Goal: Task Accomplishment & Management: Manage account settings

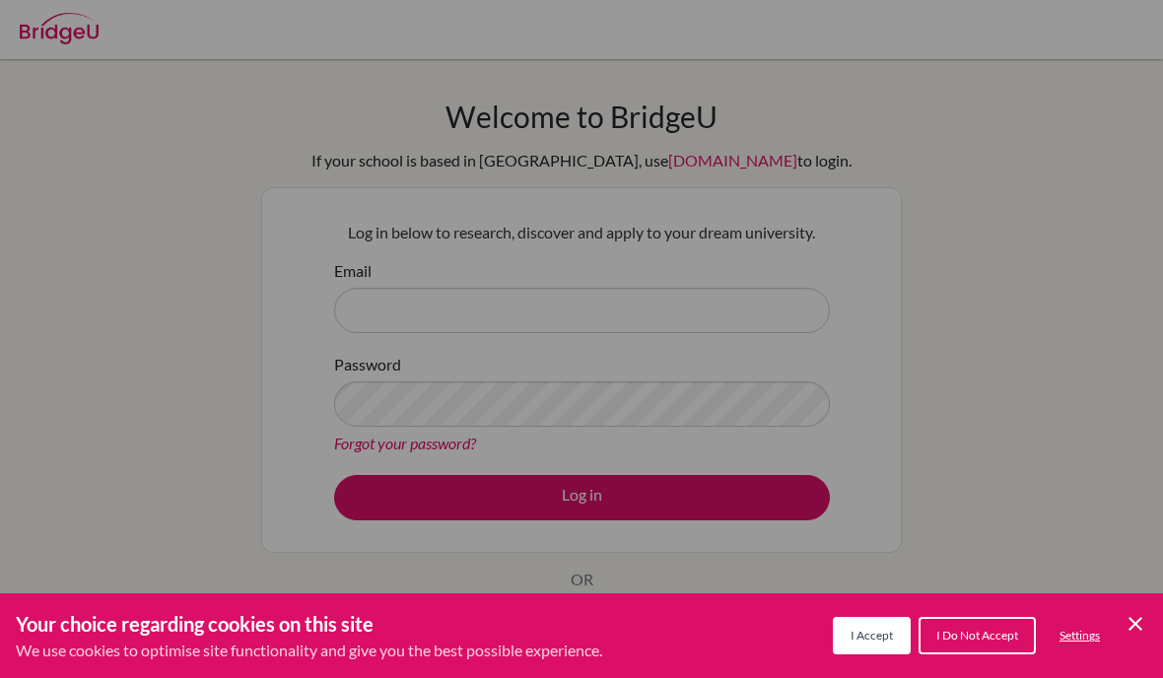
click at [224, 100] on div "Cookie Preferences" at bounding box center [581, 339] width 1163 height 678
click at [1120, 603] on div "Your choice regarding cookies on this site We use cookies to optimise site func…" at bounding box center [581, 635] width 1163 height 85
click at [1119, 602] on div "Your choice regarding cookies on this site We use cookies to optimise site func…" at bounding box center [581, 635] width 1163 height 85
click at [1141, 628] on icon "Save and close" at bounding box center [1136, 624] width 14 height 14
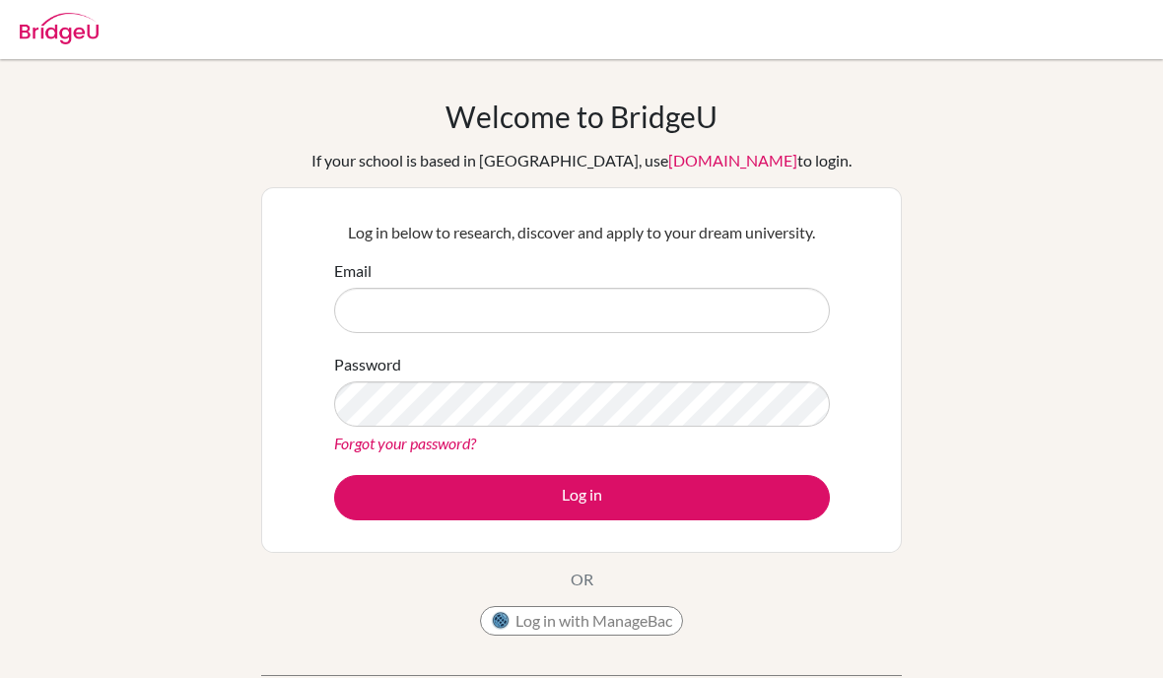
click at [1140, 628] on div "Welcome to [GEOGRAPHIC_DATA] If your school is based in [GEOGRAPHIC_DATA], use …" at bounding box center [581, 421] width 1163 height 645
click at [623, 265] on div "Email" at bounding box center [582, 296] width 496 height 74
click at [623, 264] on div "Email" at bounding box center [582, 296] width 496 height 74
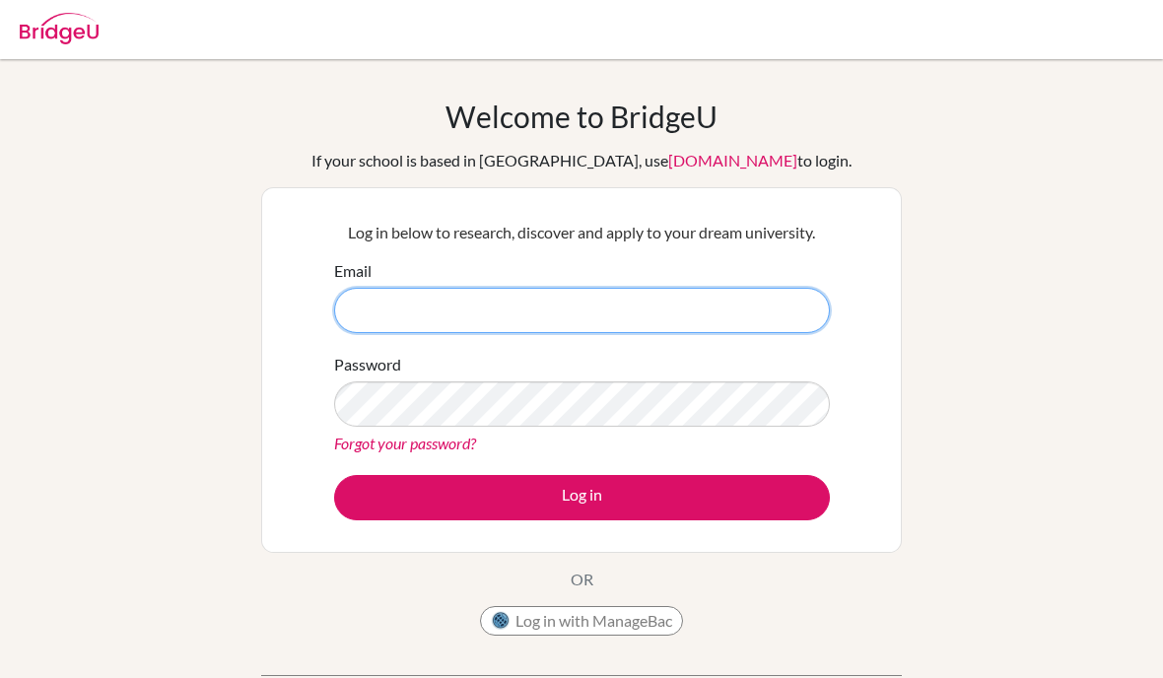
click at [674, 301] on input "Email" at bounding box center [582, 310] width 496 height 45
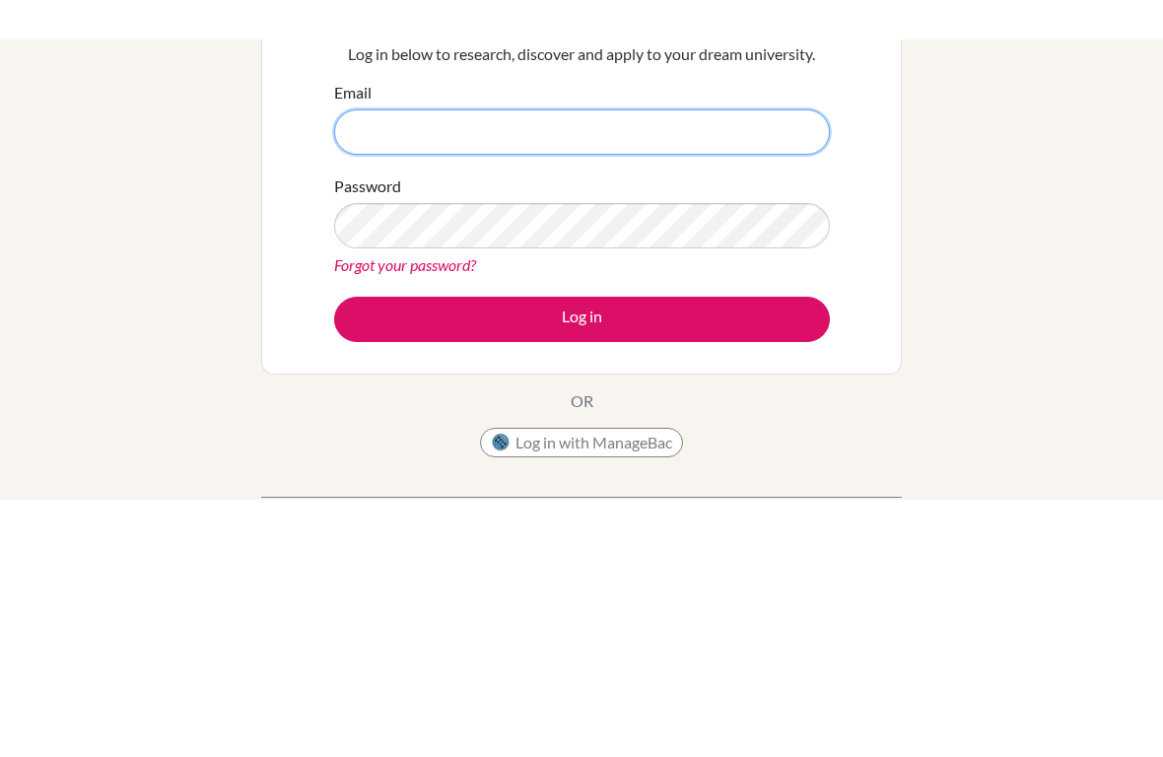
scroll to position [140, 0]
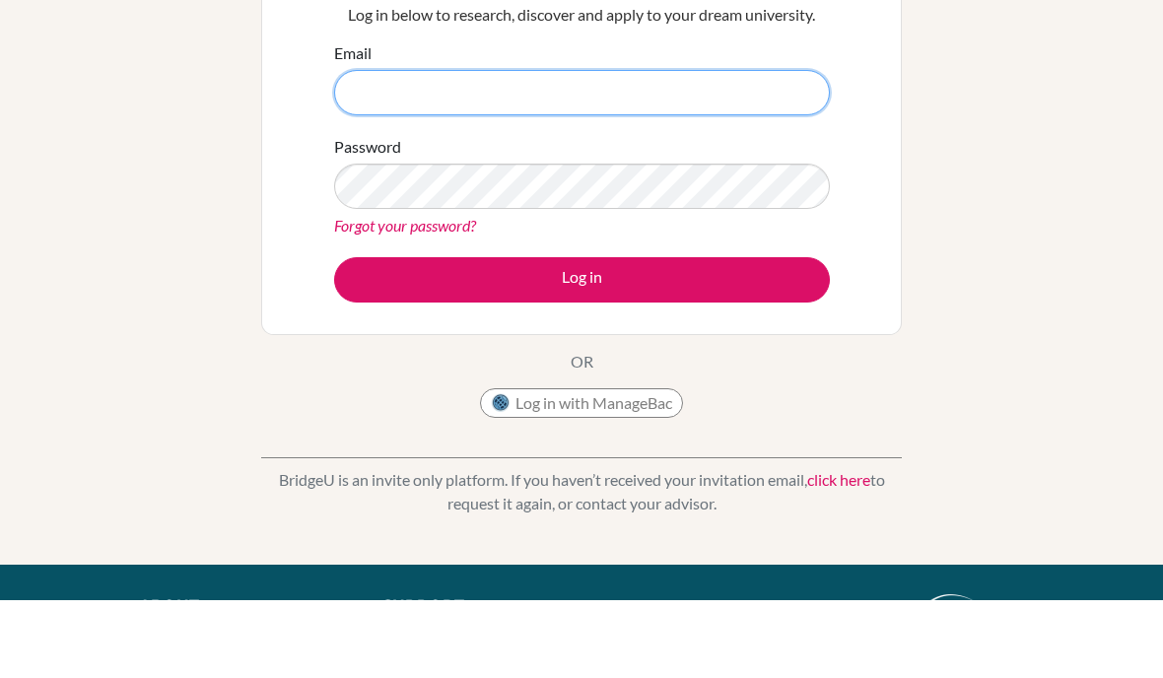
click at [748, 148] on input "Email" at bounding box center [582, 170] width 496 height 45
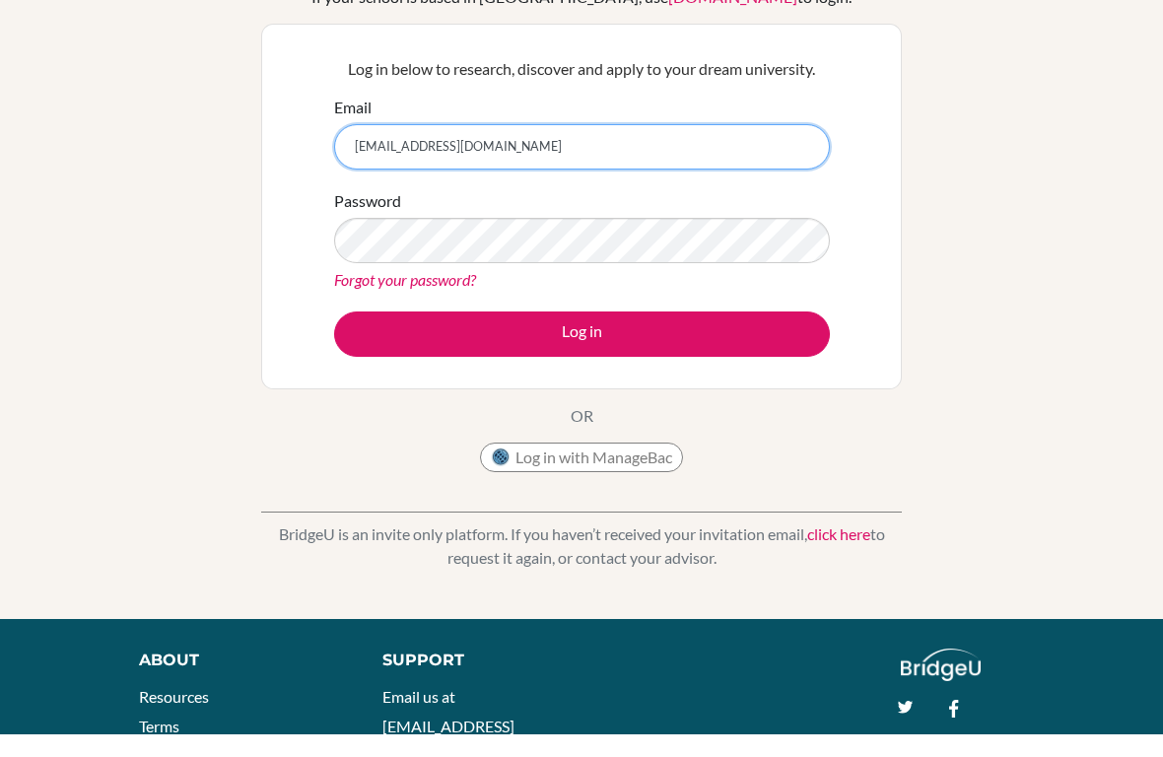
type input "[EMAIL_ADDRESS][DOMAIN_NAME]"
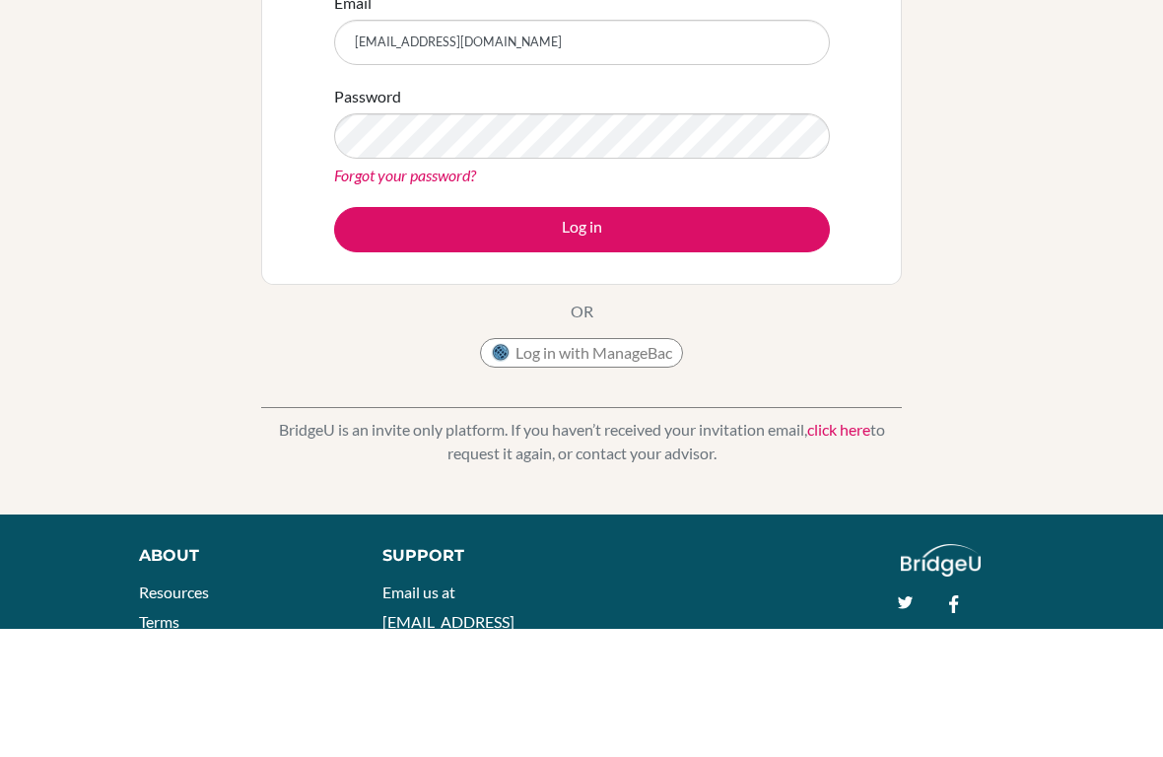
click at [749, 335] on button "Log in" at bounding box center [582, 357] width 496 height 45
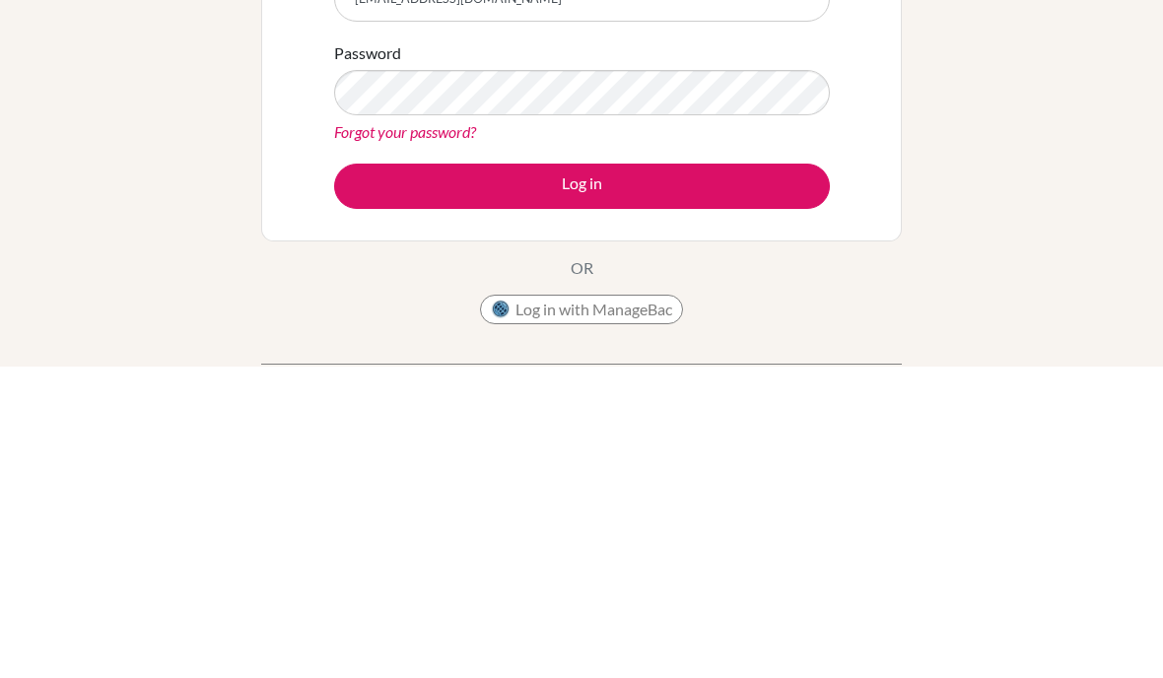
scroll to position [234, 0]
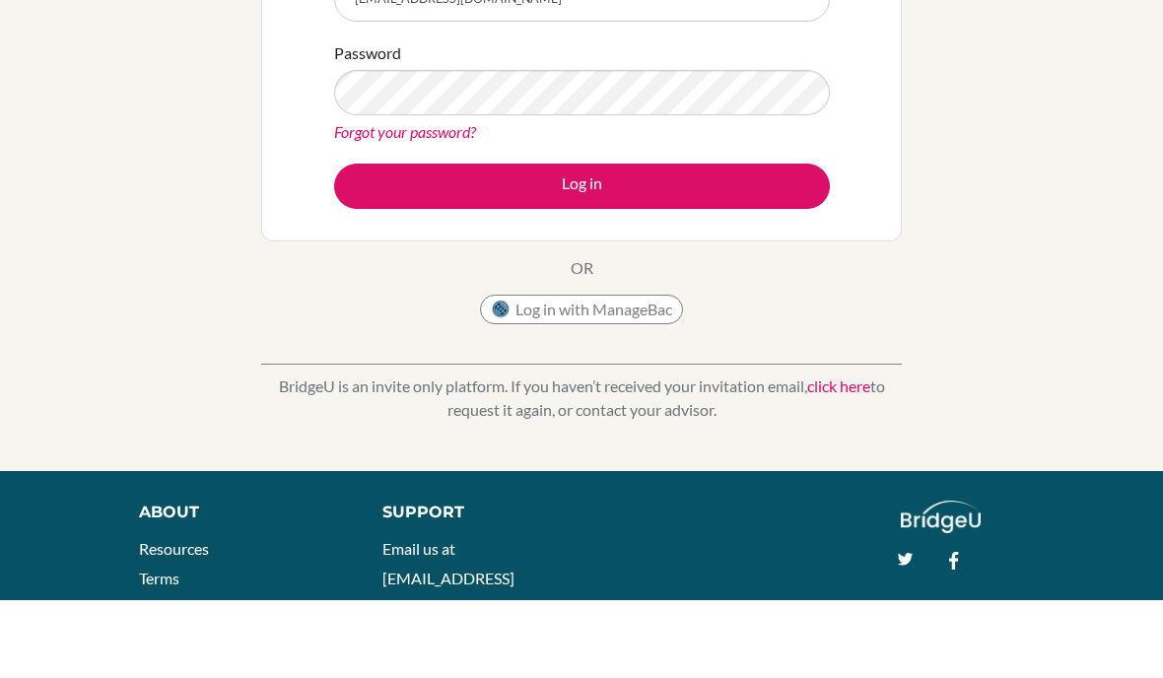
click at [1099, 603] on div "About Resources Terms Privacy Cookies Acknowledgements Support Email us at hi@b…" at bounding box center [581, 674] width 1163 height 190
click at [614, 373] on button "Log in with ManageBac" at bounding box center [581, 388] width 203 height 30
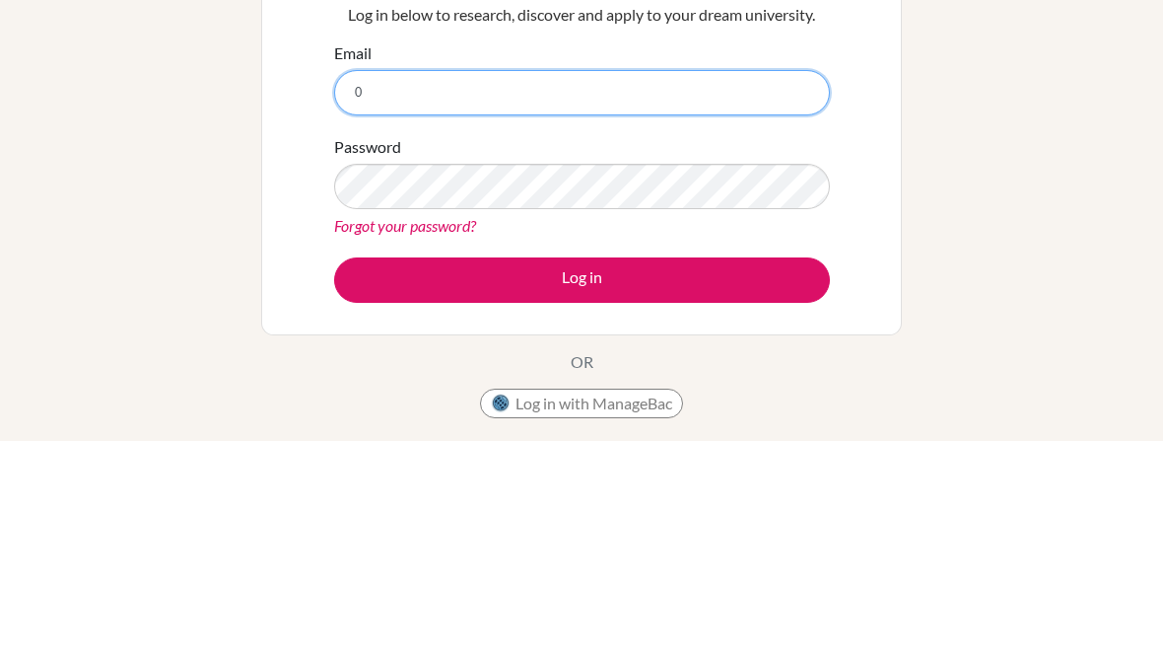
type input "00"
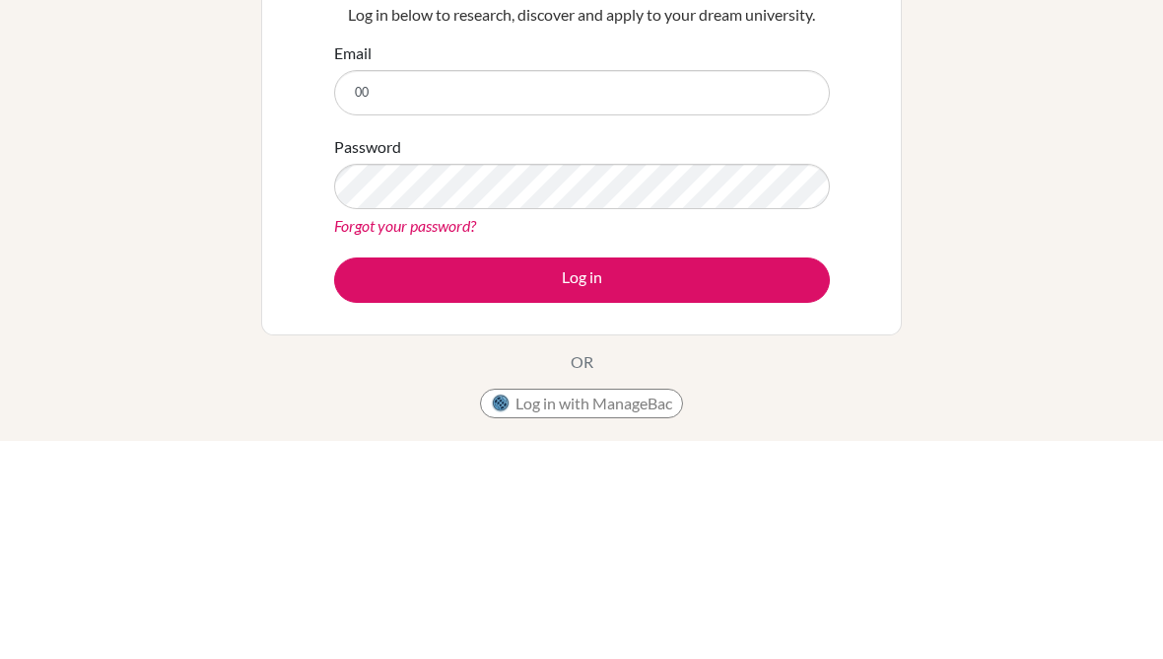
scroll to position [160, 0]
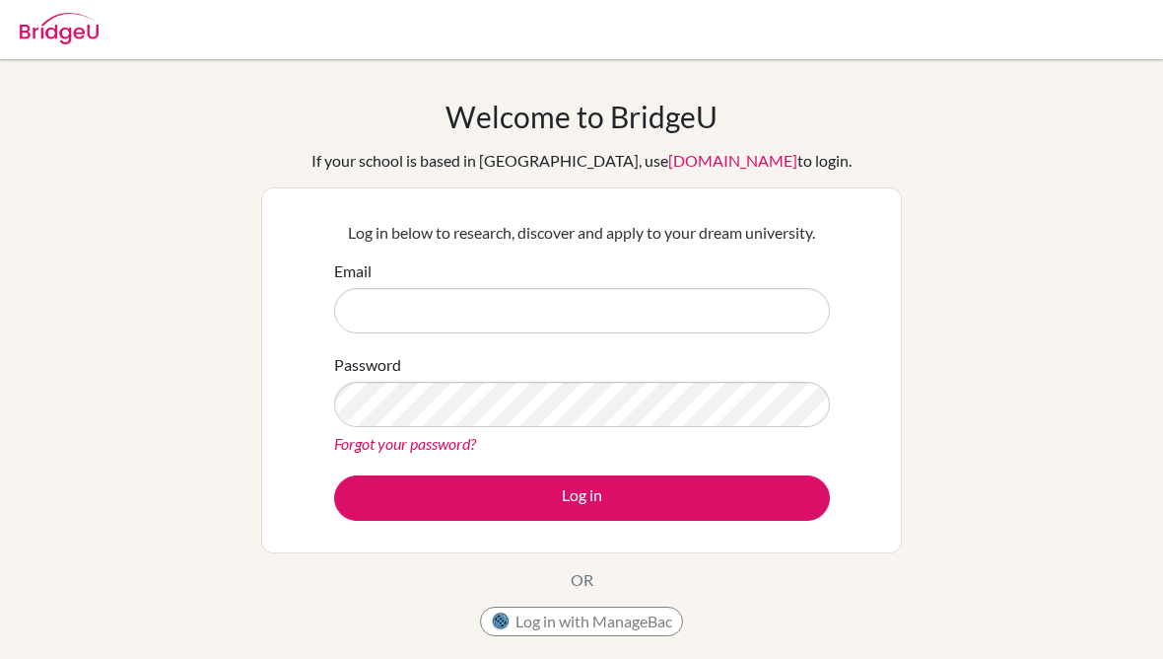
scroll to position [218, 0]
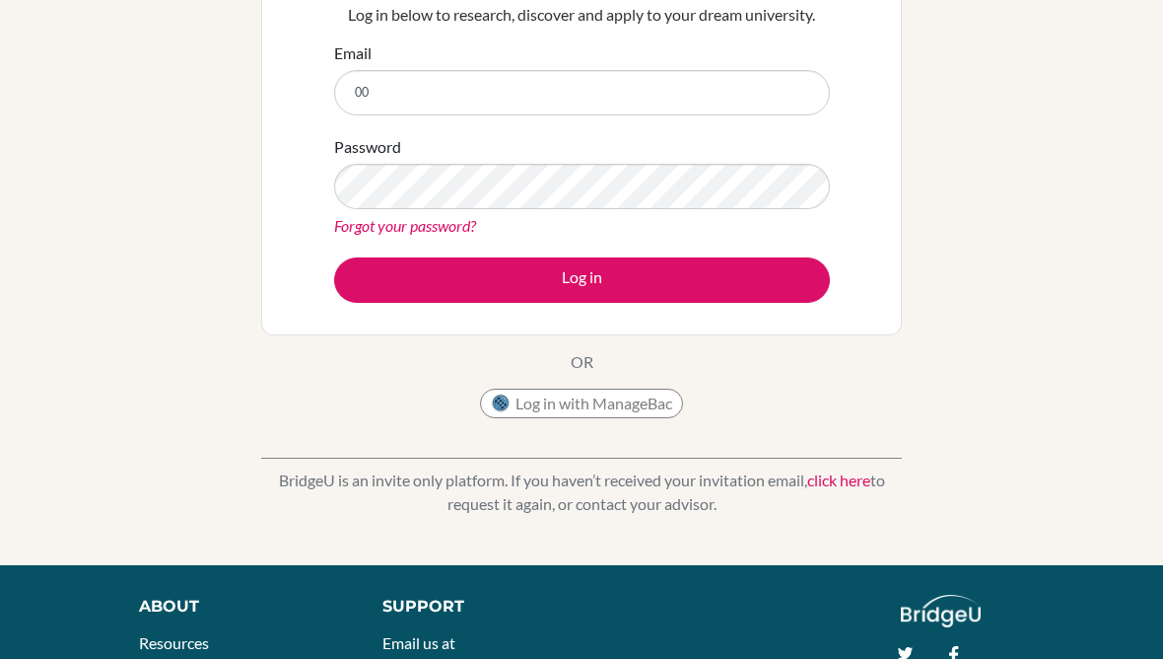
type input "[EMAIL_ADDRESS][DOMAIN_NAME]"
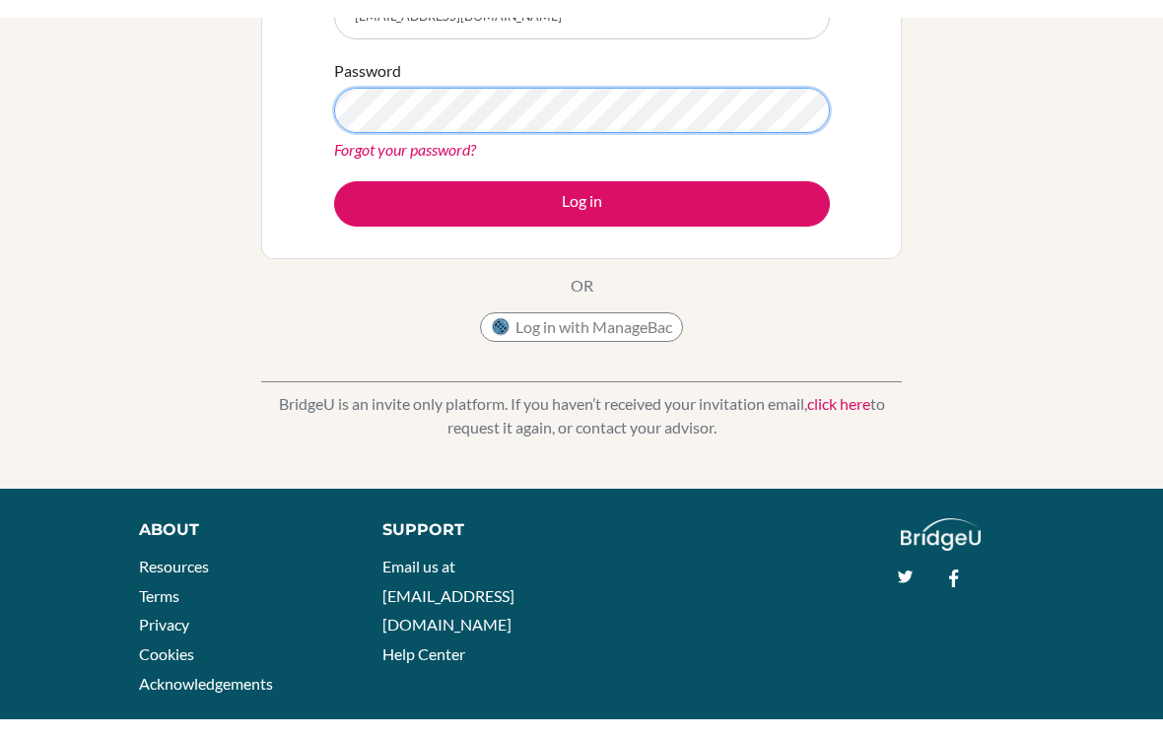
scroll to position [285, 0]
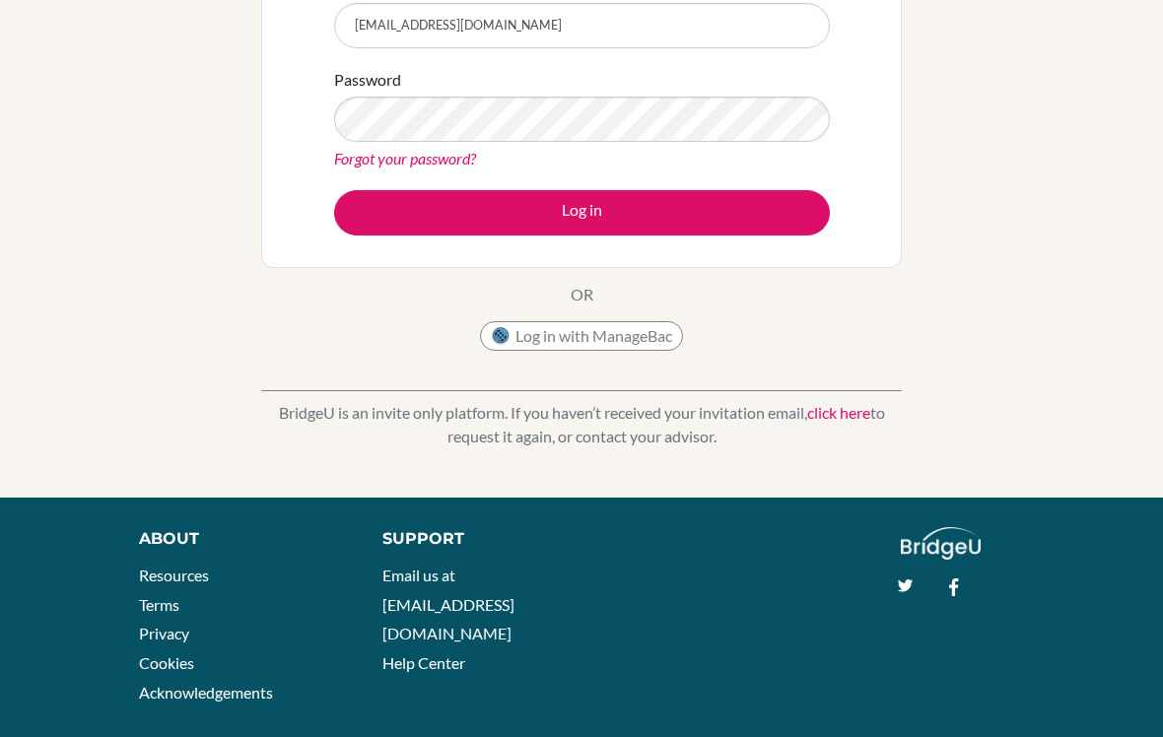
click at [767, 207] on button "Log in" at bounding box center [582, 212] width 496 height 45
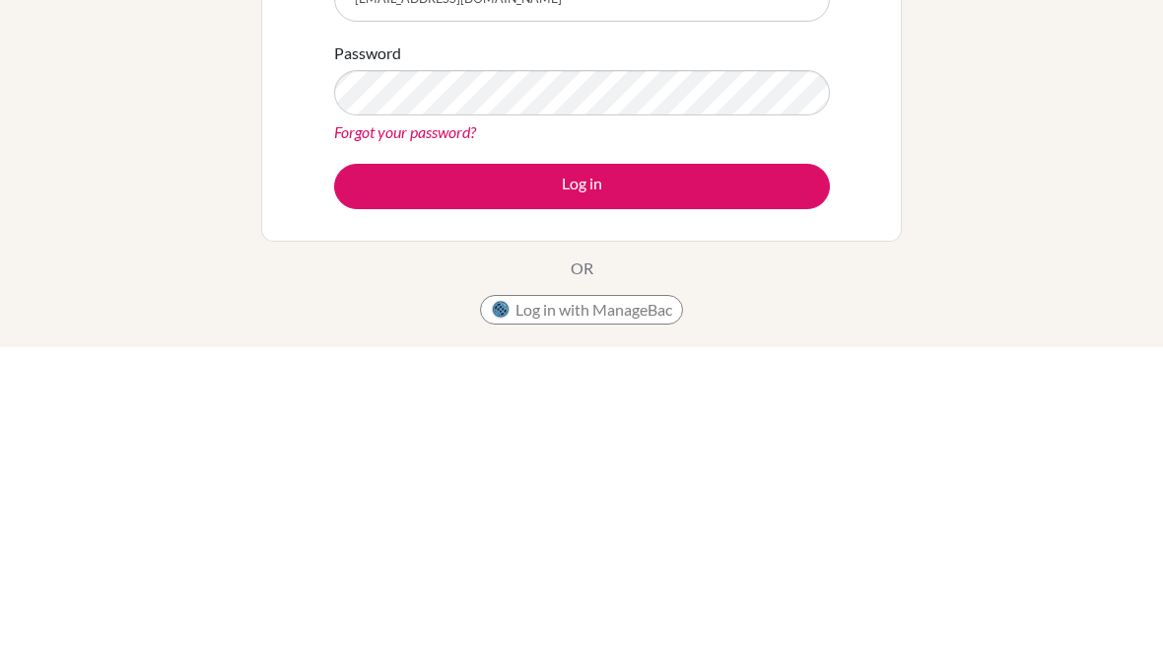
click at [1062, 99] on div "Welcome to [GEOGRAPHIC_DATA] If your school is based in [GEOGRAPHIC_DATA], use …" at bounding box center [581, 421] width 1163 height 645
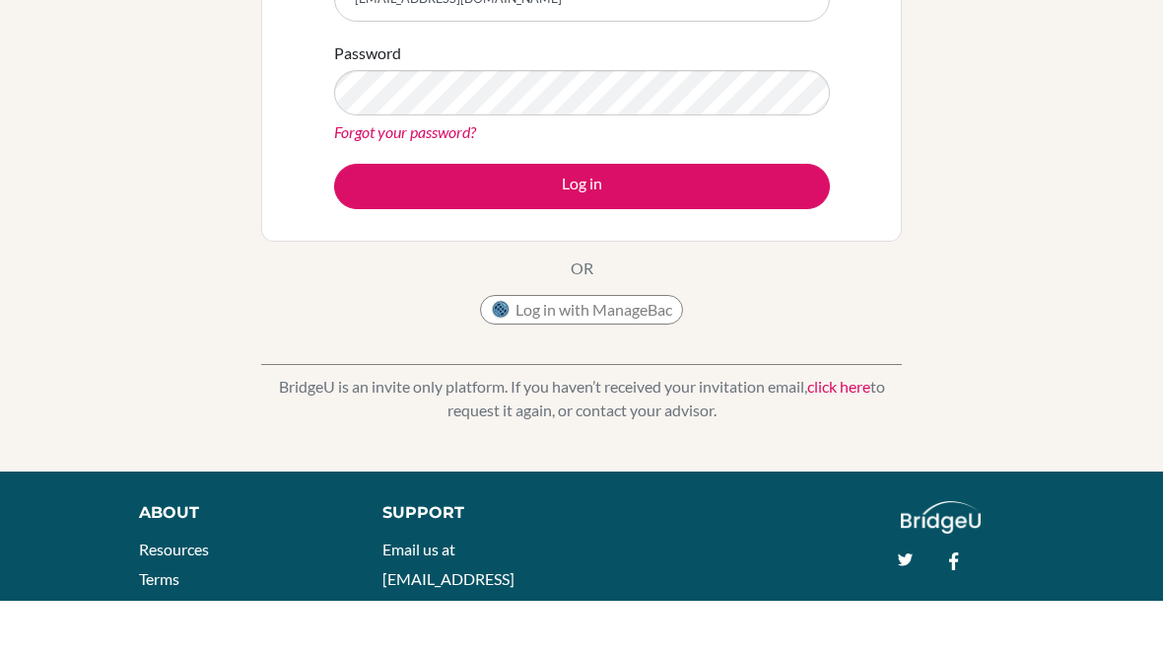
click at [712, 222] on button "Log in" at bounding box center [582, 244] width 496 height 45
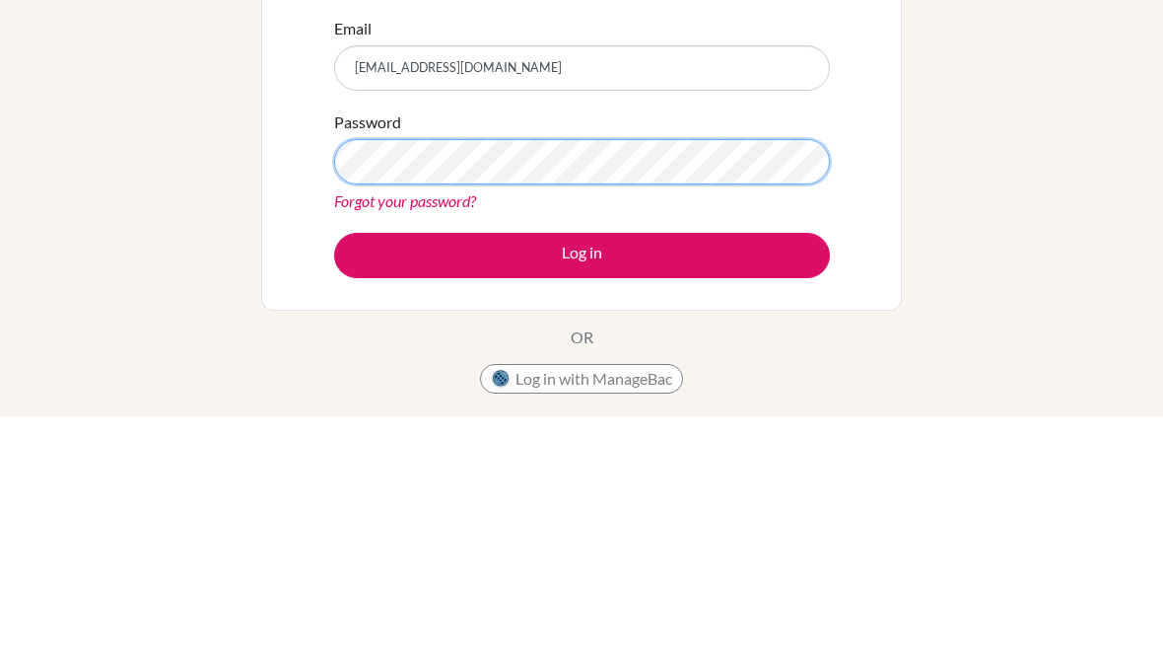
scroll to position [184, 0]
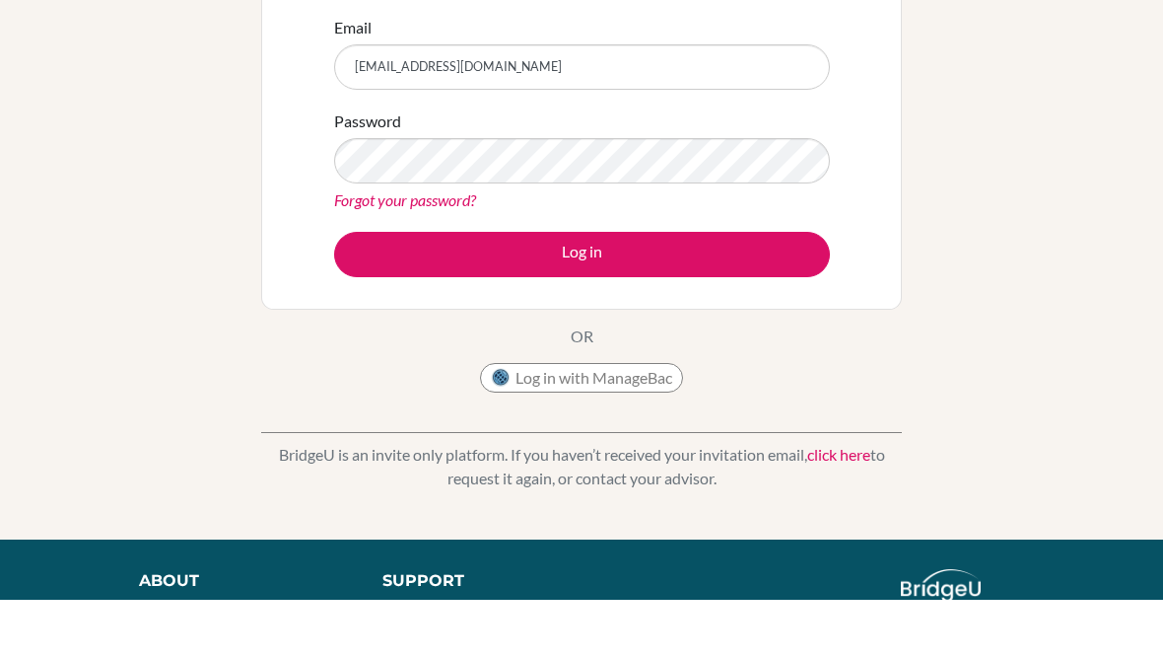
click at [1052, 56] on div "Welcome to [GEOGRAPHIC_DATA] If your school is based in [GEOGRAPHIC_DATA], use …" at bounding box center [581, 236] width 1163 height 645
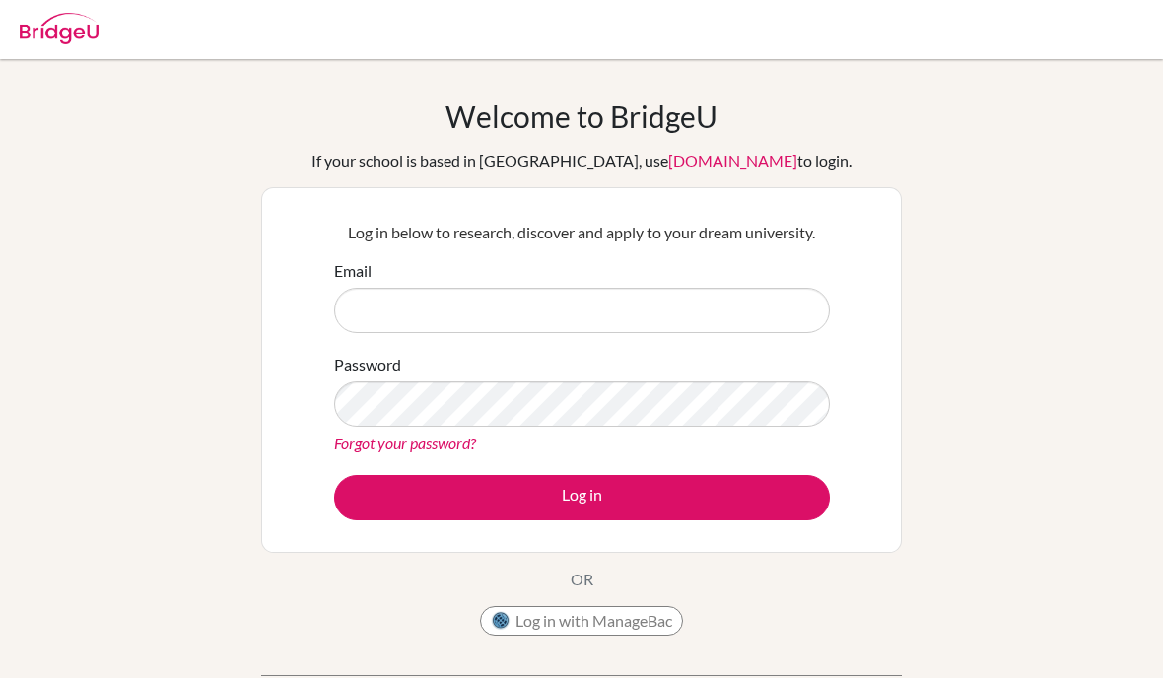
click at [579, 303] on input "Email" at bounding box center [582, 310] width 496 height 45
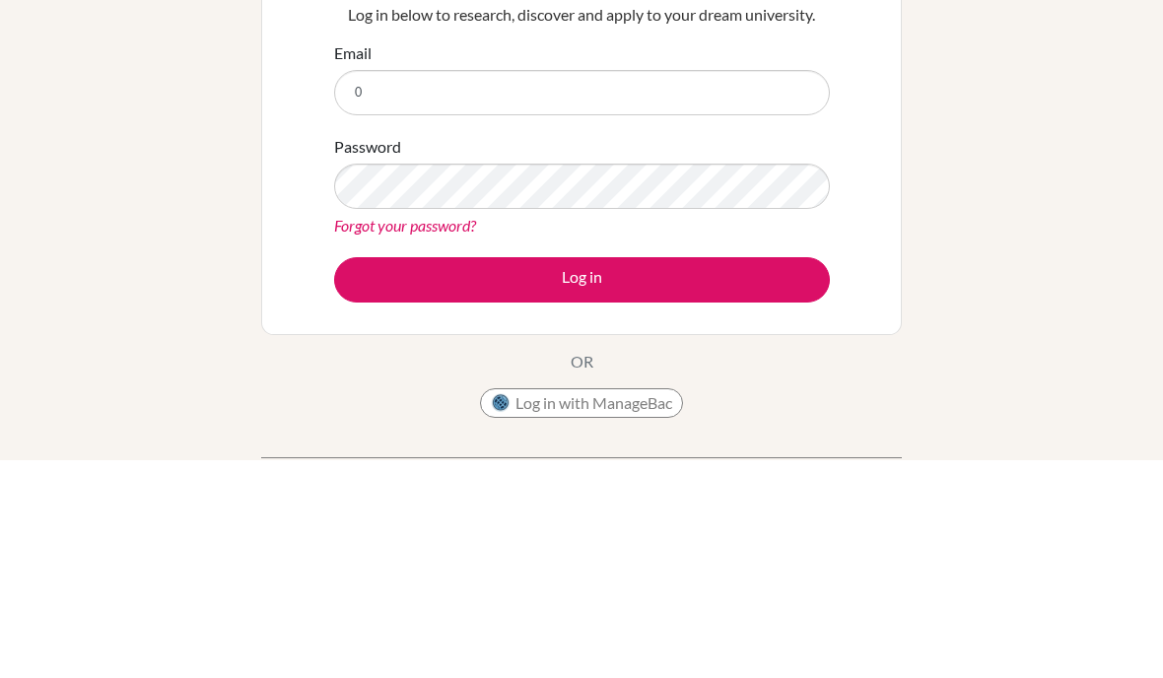
type input "006014@arkis.edu.bh"
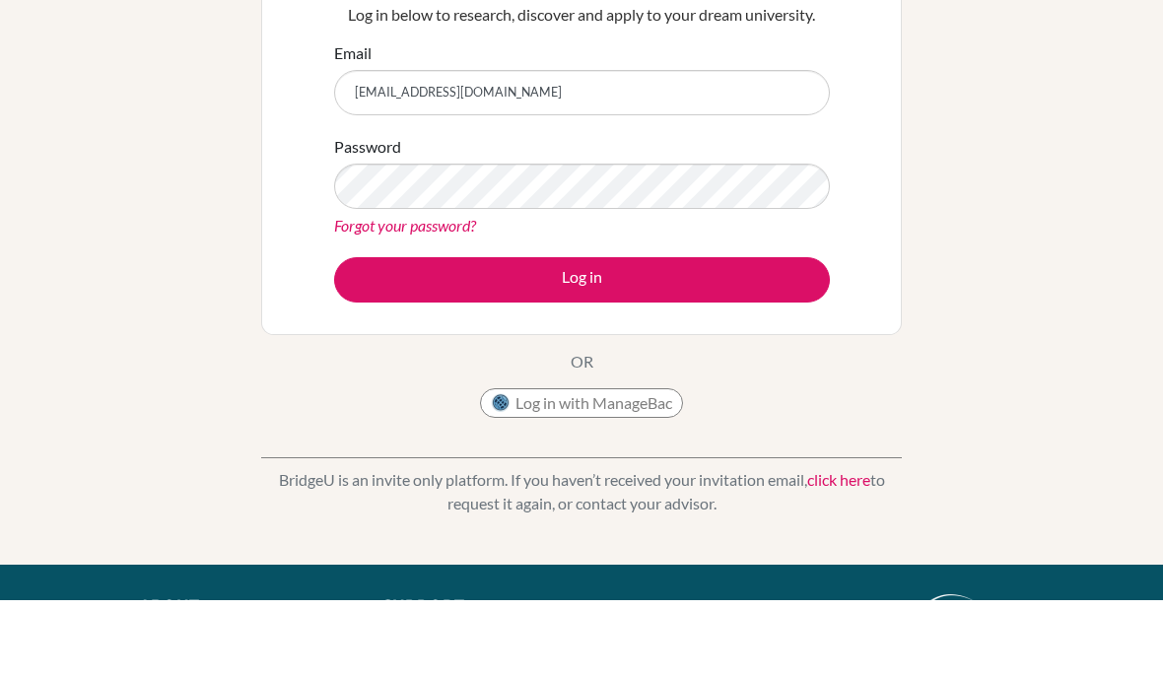
click at [433, 294] on link "Forgot your password?" at bounding box center [405, 303] width 142 height 19
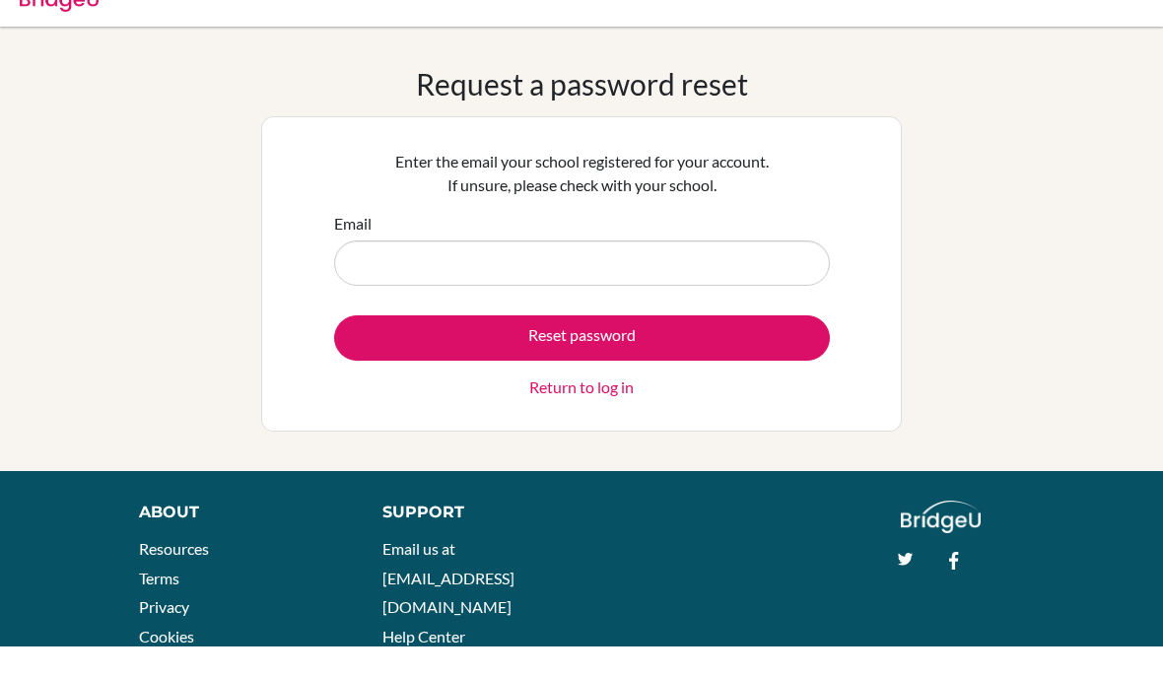
click at [564, 304] on input "Email" at bounding box center [582, 295] width 496 height 45
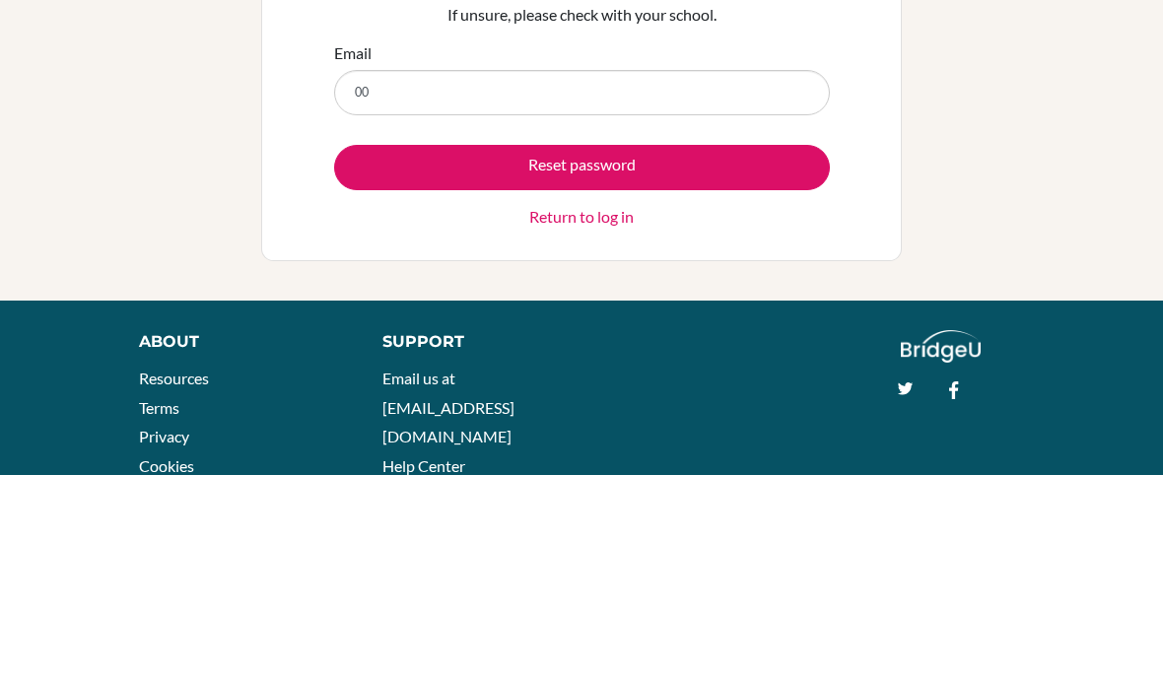
type input "006014@arkis.edu.bh"
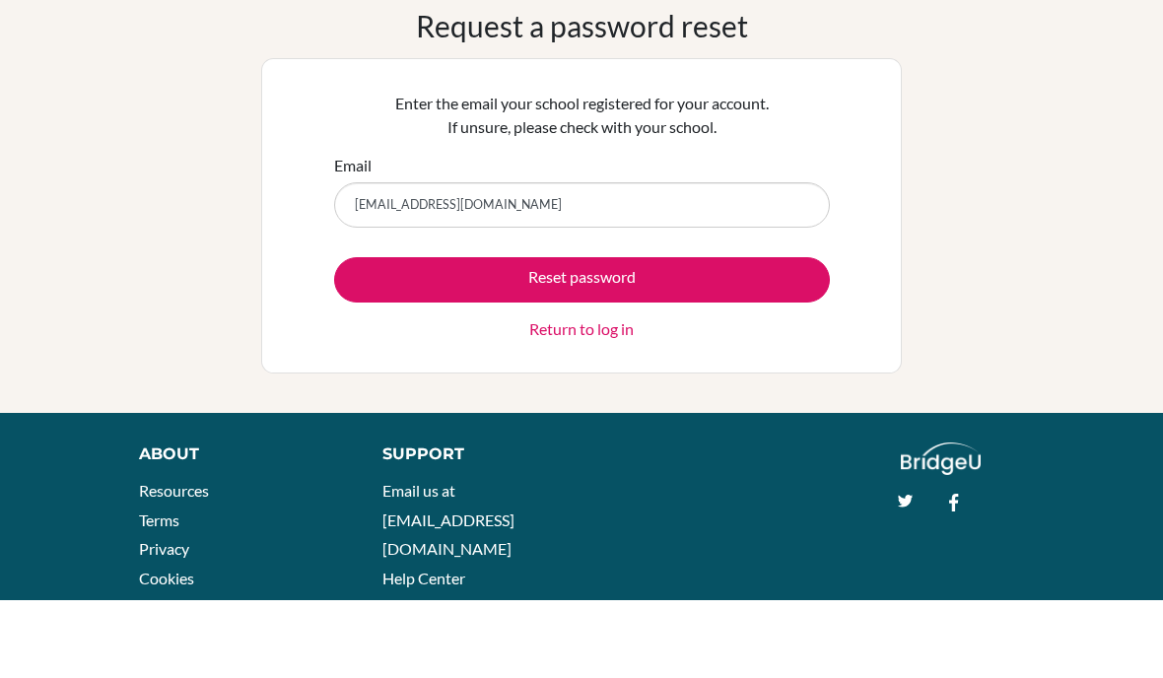
click at [740, 335] on button "Reset password" at bounding box center [582, 357] width 496 height 45
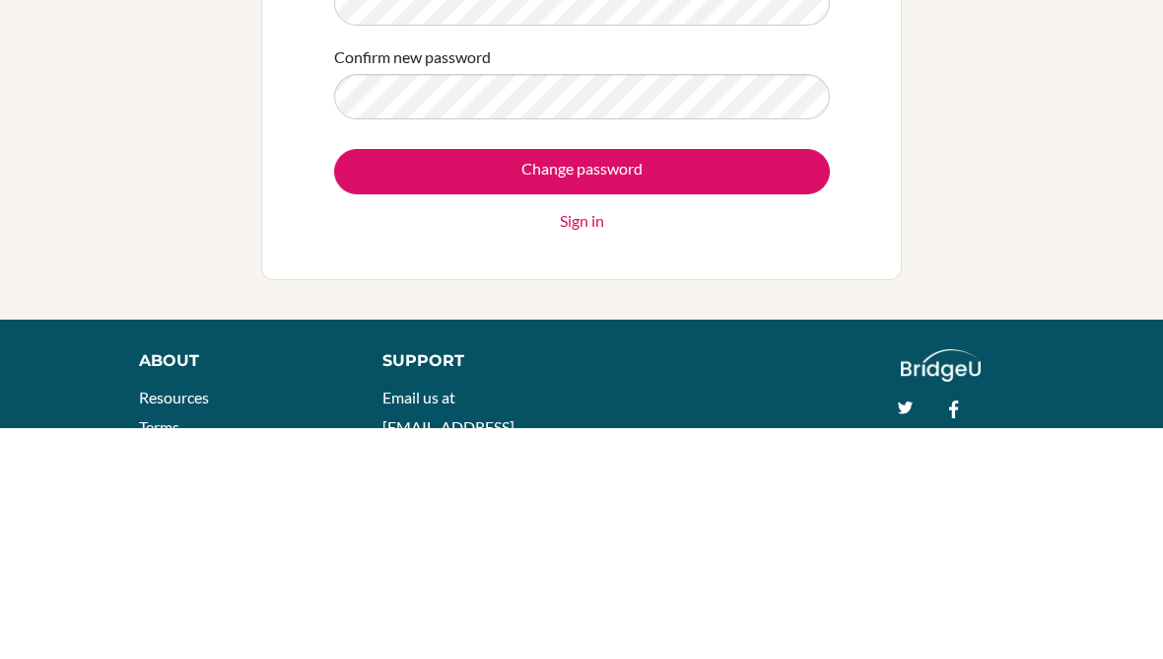
click at [992, 112] on div "Change your password New password Confirm new password Change password Sign in" at bounding box center [581, 305] width 1163 height 412
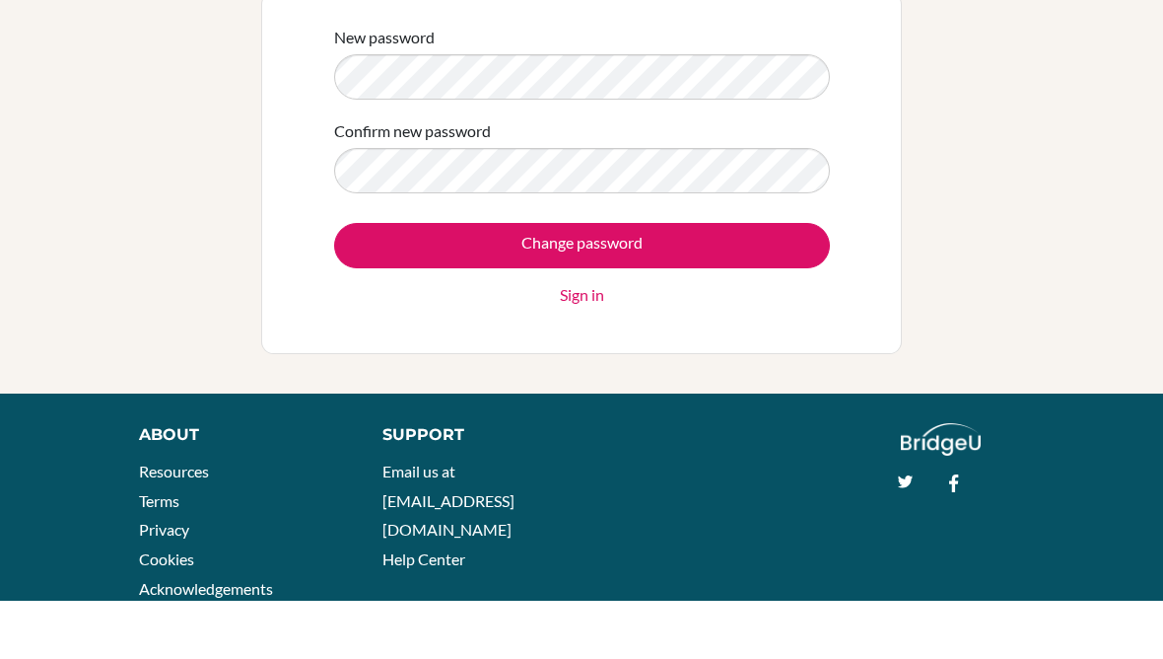
click at [733, 281] on input "Change password" at bounding box center [582, 303] width 496 height 45
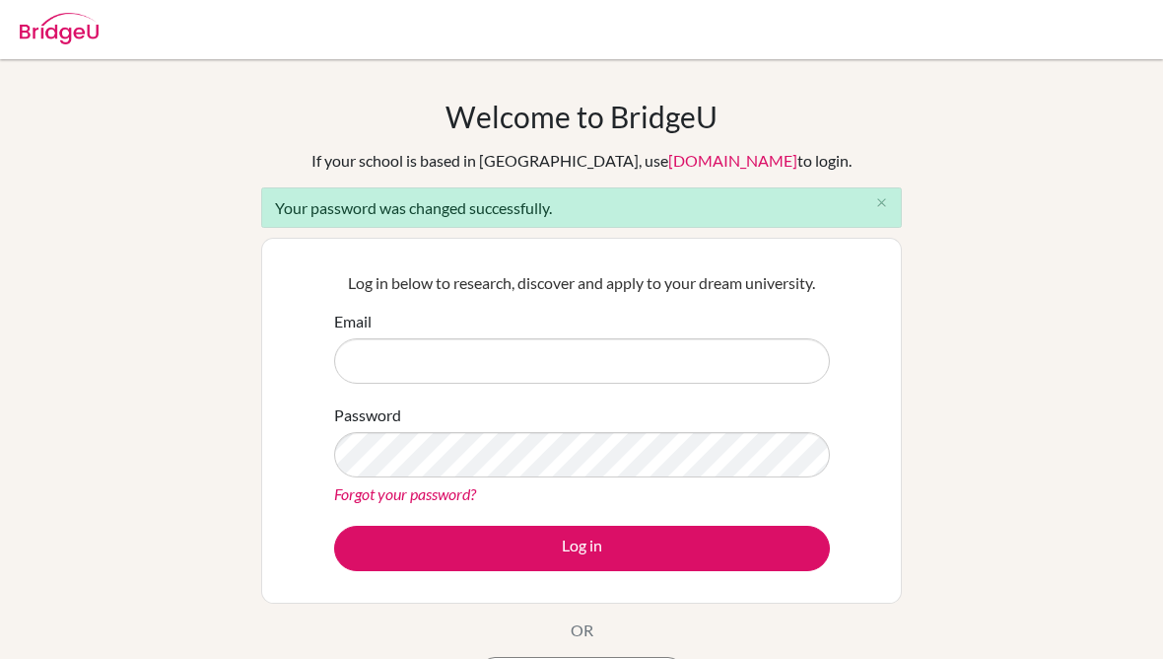
click at [704, 358] on input "Email" at bounding box center [582, 360] width 496 height 45
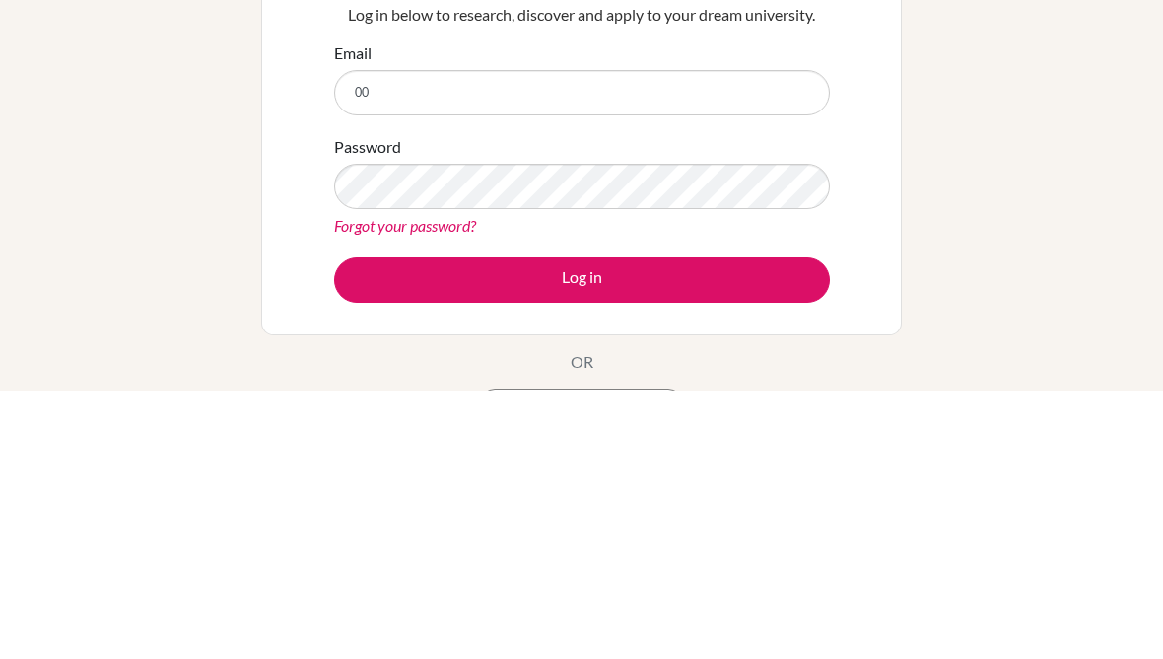
type input "[EMAIL_ADDRESS][DOMAIN_NAME]"
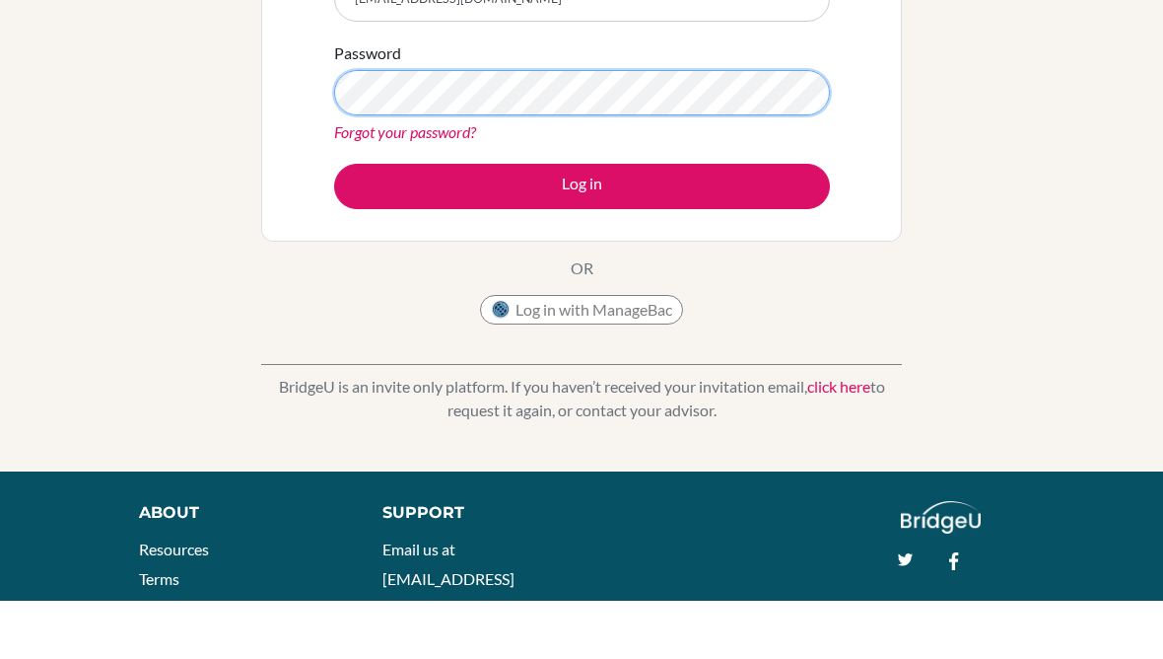
scroll to position [264, 0]
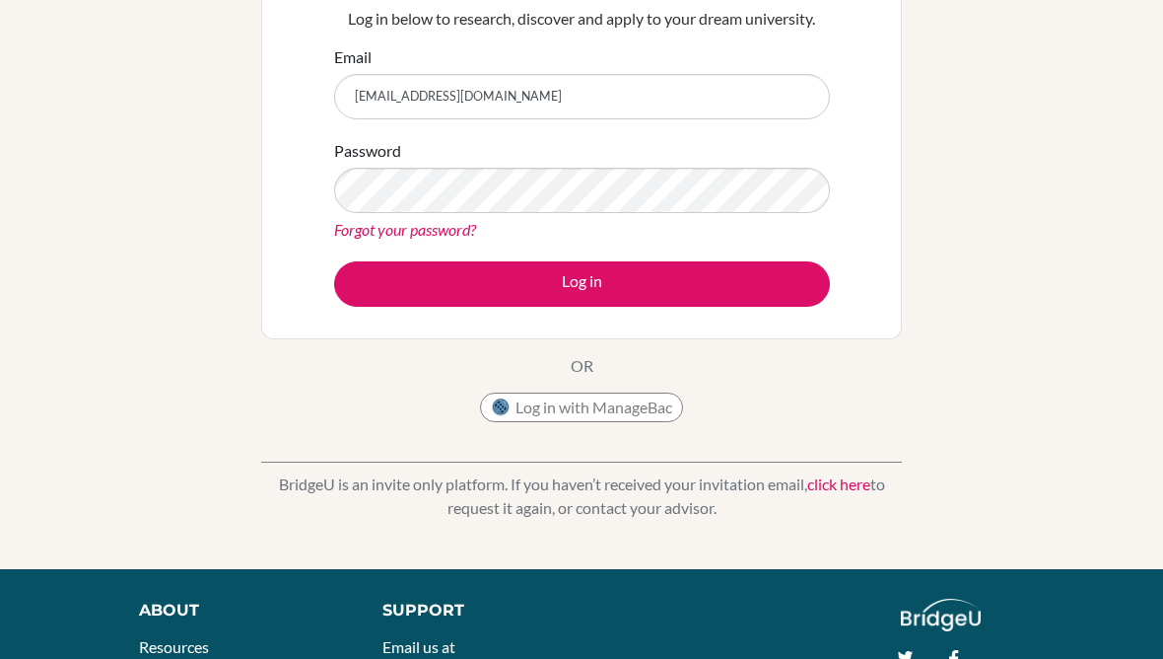
click at [1025, 270] on div "Welcome to [GEOGRAPHIC_DATA] If your school is based in [GEOGRAPHIC_DATA], use …" at bounding box center [581, 181] width 1163 height 695
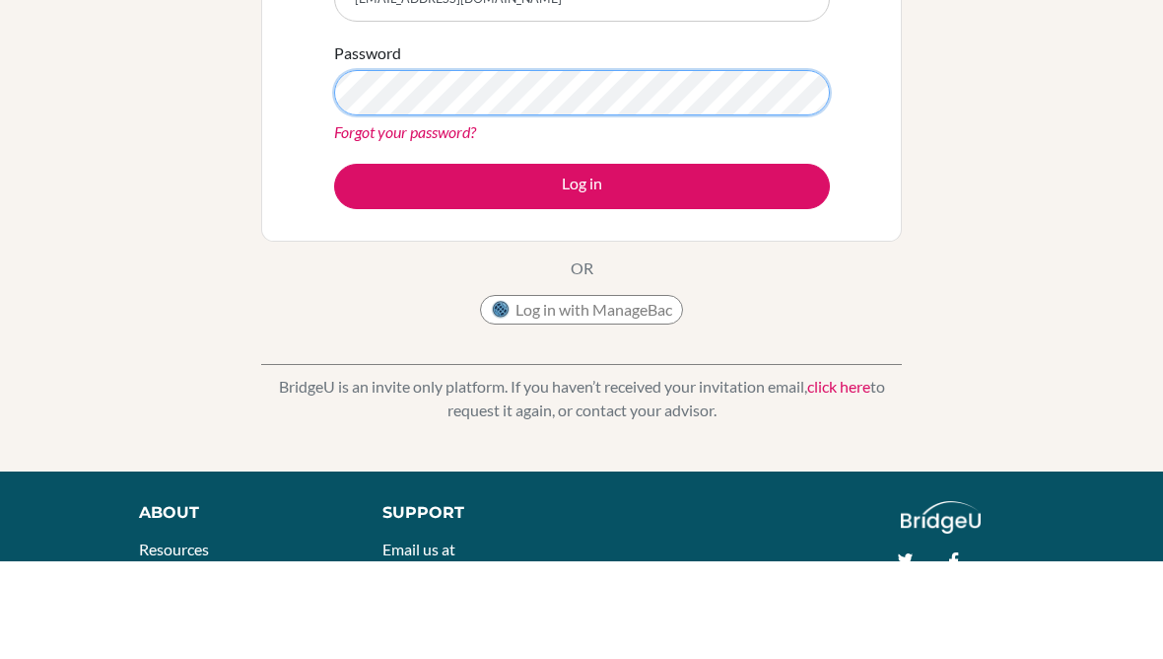
click at [582, 261] on button "Log in" at bounding box center [582, 283] width 496 height 45
